Goal: Task Accomplishment & Management: Complete application form

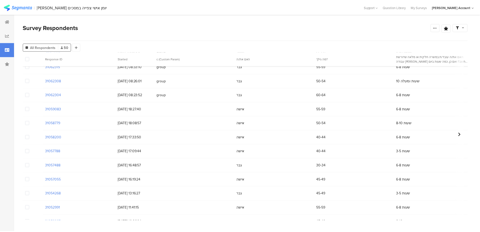
scroll to position [484, 0]
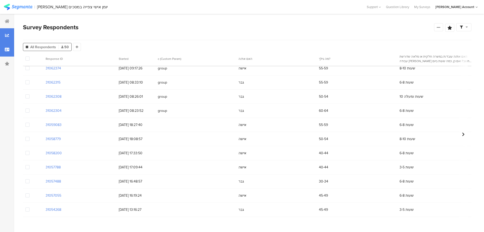
click at [7, 36] on icon at bounding box center [7, 35] width 4 height 4
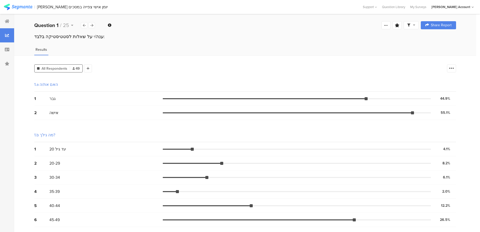
scroll to position [69, 0]
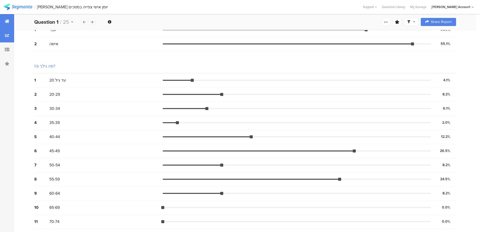
click at [10, 21] on div at bounding box center [7, 21] width 14 height 14
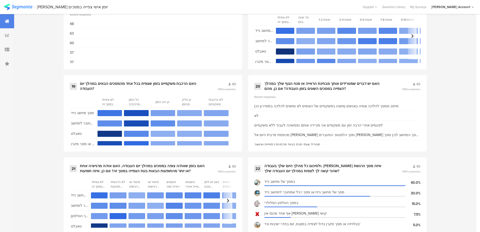
scroll to position [1083, 0]
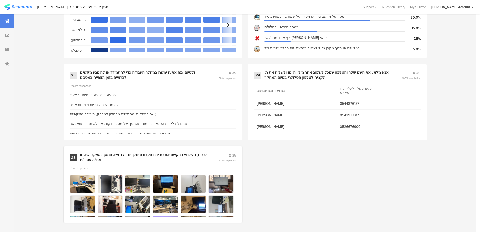
click at [114, 200] on img at bounding box center [110, 204] width 25 height 18
click at [98, 154] on div "לסיום, תצלם/י בבקשה את סביבת העבודה שלך שבה נמצא המסך העיקרי שאיתו את/ה עובד/ת" at bounding box center [143, 157] width 127 height 10
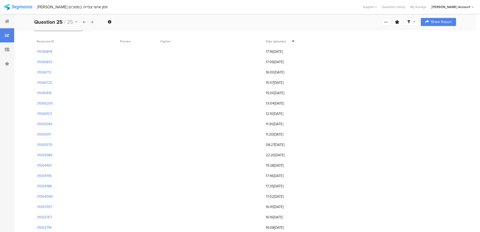
scroll to position [41, 0]
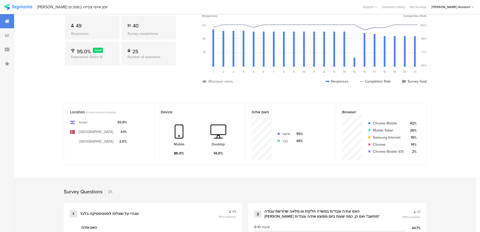
scroll to position [1083, 0]
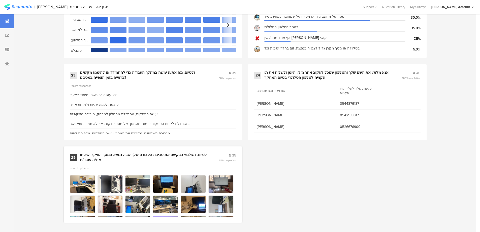
click at [141, 202] on img at bounding box center [137, 204] width 25 height 18
click at [176, 181] on img at bounding box center [165, 184] width 25 height 18
click at [96, 155] on div "לסיום, תצלם/י בבקשה את סביבת העבודה שלך שבה נמצא המסך העיקרי שאיתו את/ה עובד/ת" at bounding box center [143, 157] width 127 height 10
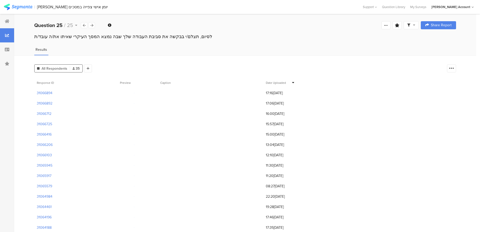
click at [127, 91] on section at bounding box center [132, 93] width 45 height 4
click at [8, 23] on icon at bounding box center [7, 21] width 5 height 4
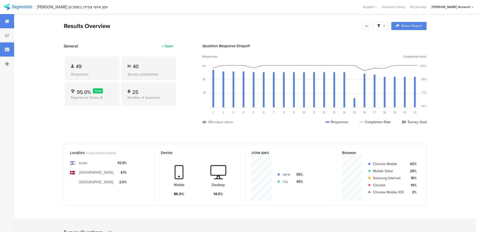
click at [9, 51] on icon at bounding box center [7, 49] width 5 height 4
